Goal: Navigation & Orientation: Find specific page/section

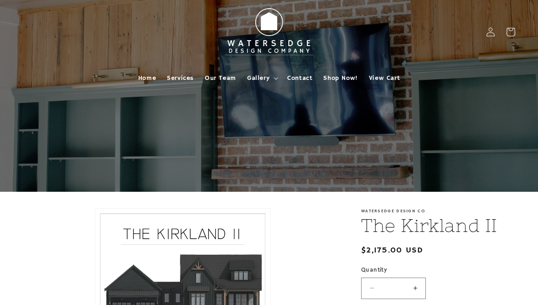
click at [184, 73] on link "Services" at bounding box center [180, 77] width 38 height 19
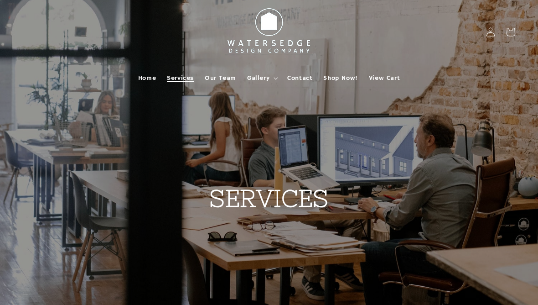
click at [146, 83] on link "Home" at bounding box center [147, 77] width 29 height 19
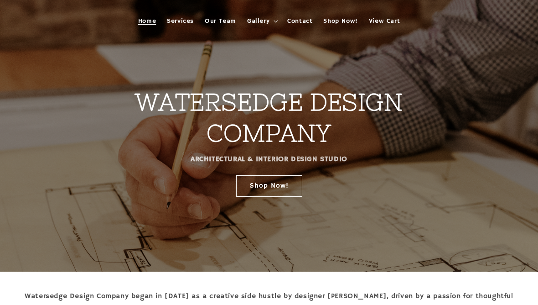
scroll to position [57, 0]
click at [214, 19] on span "Our Team" at bounding box center [220, 21] width 31 height 8
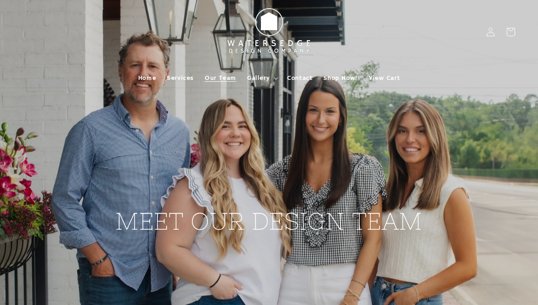
click at [266, 77] on span "Gallery" at bounding box center [258, 78] width 22 height 8
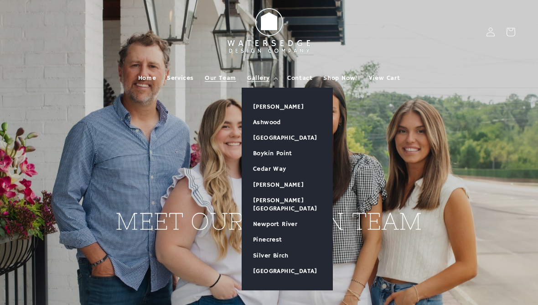
click at [280, 105] on link "[PERSON_NAME]" at bounding box center [287, 106] width 90 height 15
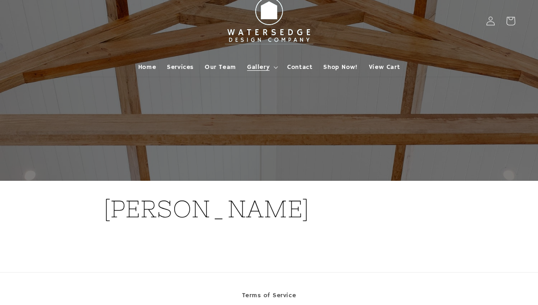
scroll to position [11, 0]
click at [273, 65] on summary "Gallery" at bounding box center [262, 66] width 40 height 19
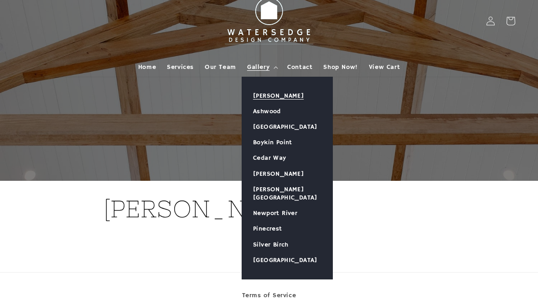
click at [286, 122] on link "[GEOGRAPHIC_DATA]" at bounding box center [287, 126] width 90 height 15
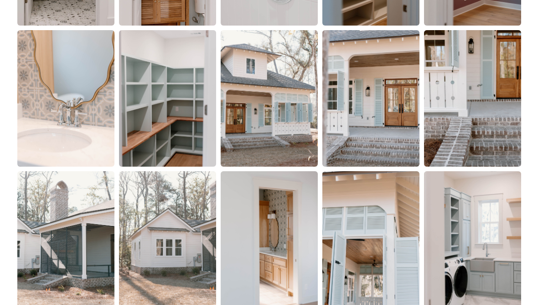
scroll to position [774, 0]
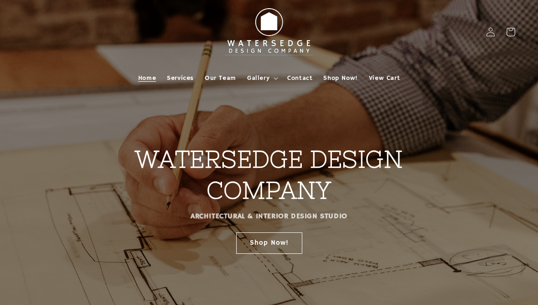
scroll to position [57, 0]
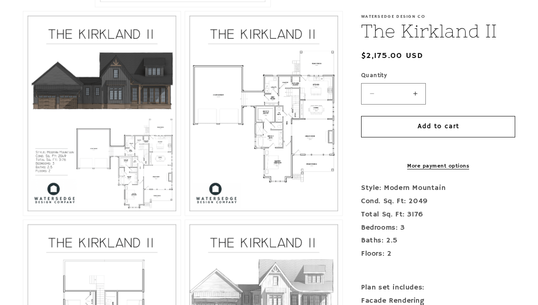
scroll to position [436, 0]
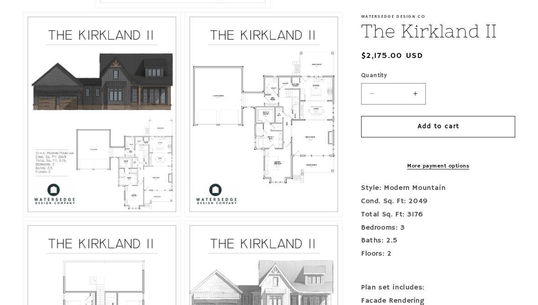
click at [185, 216] on button "Open media 3 in modal" at bounding box center [185, 216] width 0 height 0
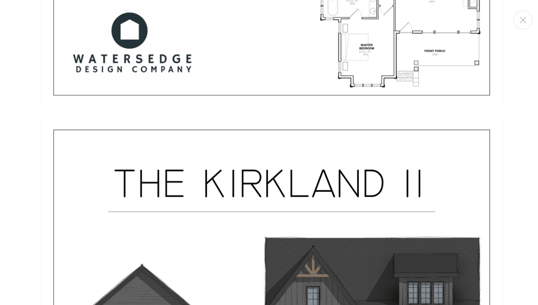
scroll to position [178, 0]
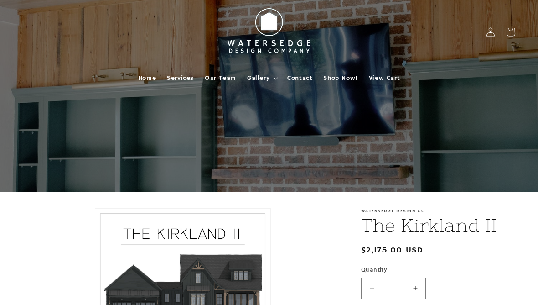
click at [155, 74] on span "Home" at bounding box center [147, 78] width 18 height 8
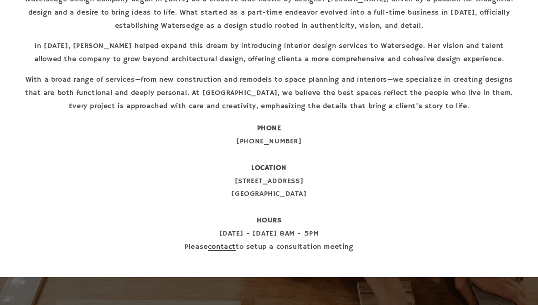
scroll to position [354, 0]
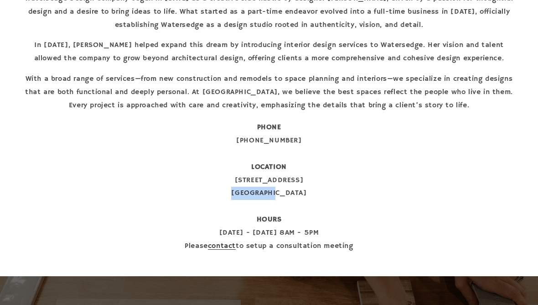
click at [296, 195] on p "PHONE 912-601-9835 LOCATION 11 N Main Street Statesboro, GA 30458 HOURS Monday …" at bounding box center [269, 186] width 492 height 131
